Goal: Find contact information: Find contact information

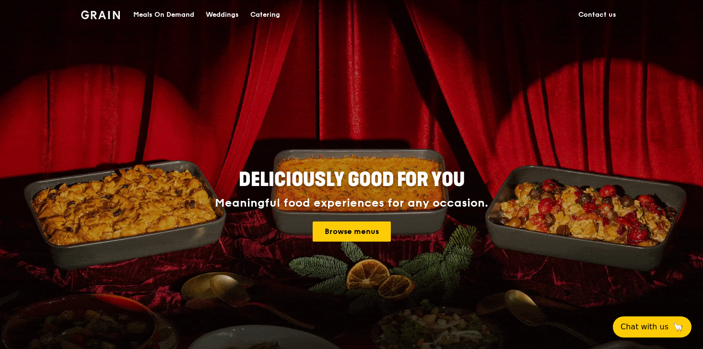
click at [584, 15] on link "Contact us" at bounding box center [596, 14] width 49 height 29
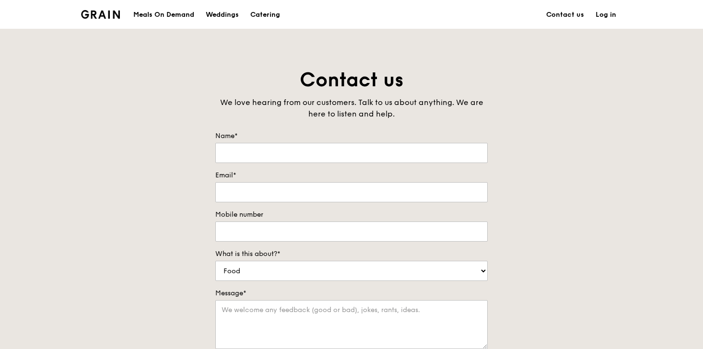
click at [100, 19] on div "Grain logo" at bounding box center [100, 14] width 39 height 29
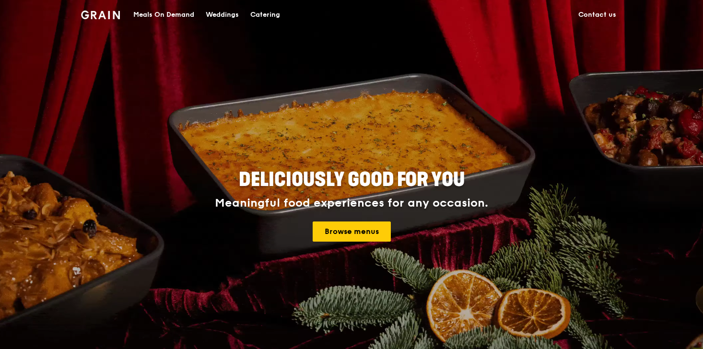
click at [175, 14] on div "Meals On Demand" at bounding box center [163, 14] width 61 height 29
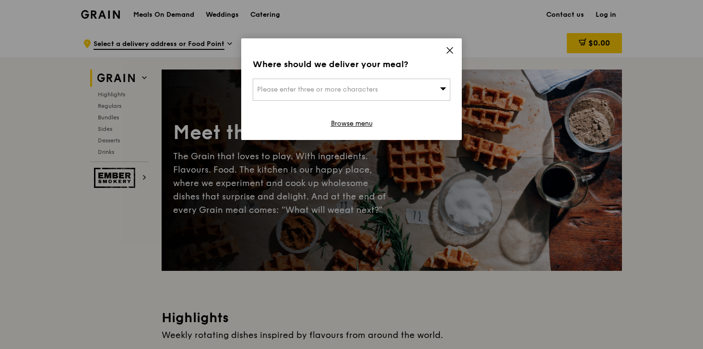
scroll to position [4, 0]
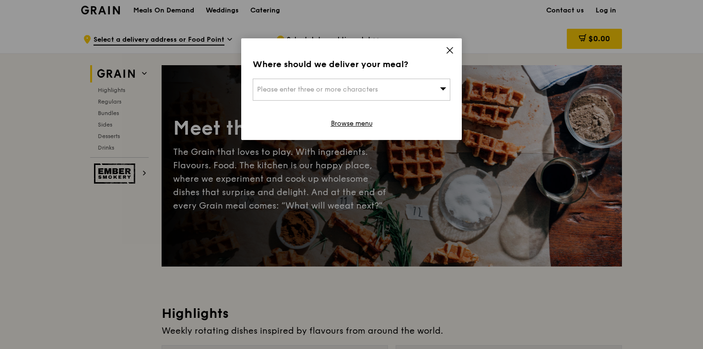
click at [448, 49] on icon at bounding box center [449, 50] width 9 height 9
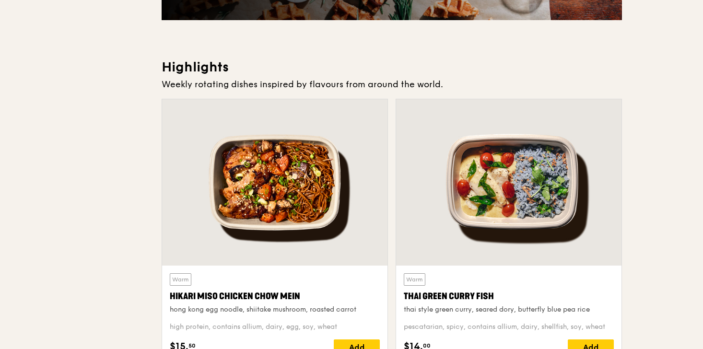
scroll to position [0, 0]
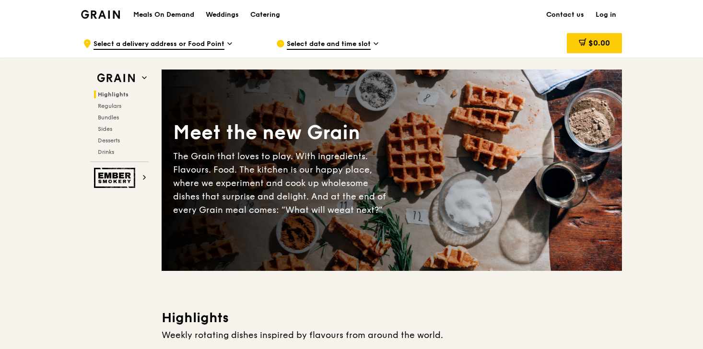
click at [113, 17] on img at bounding box center [100, 14] width 39 height 9
